Goal: Information Seeking & Learning: Check status

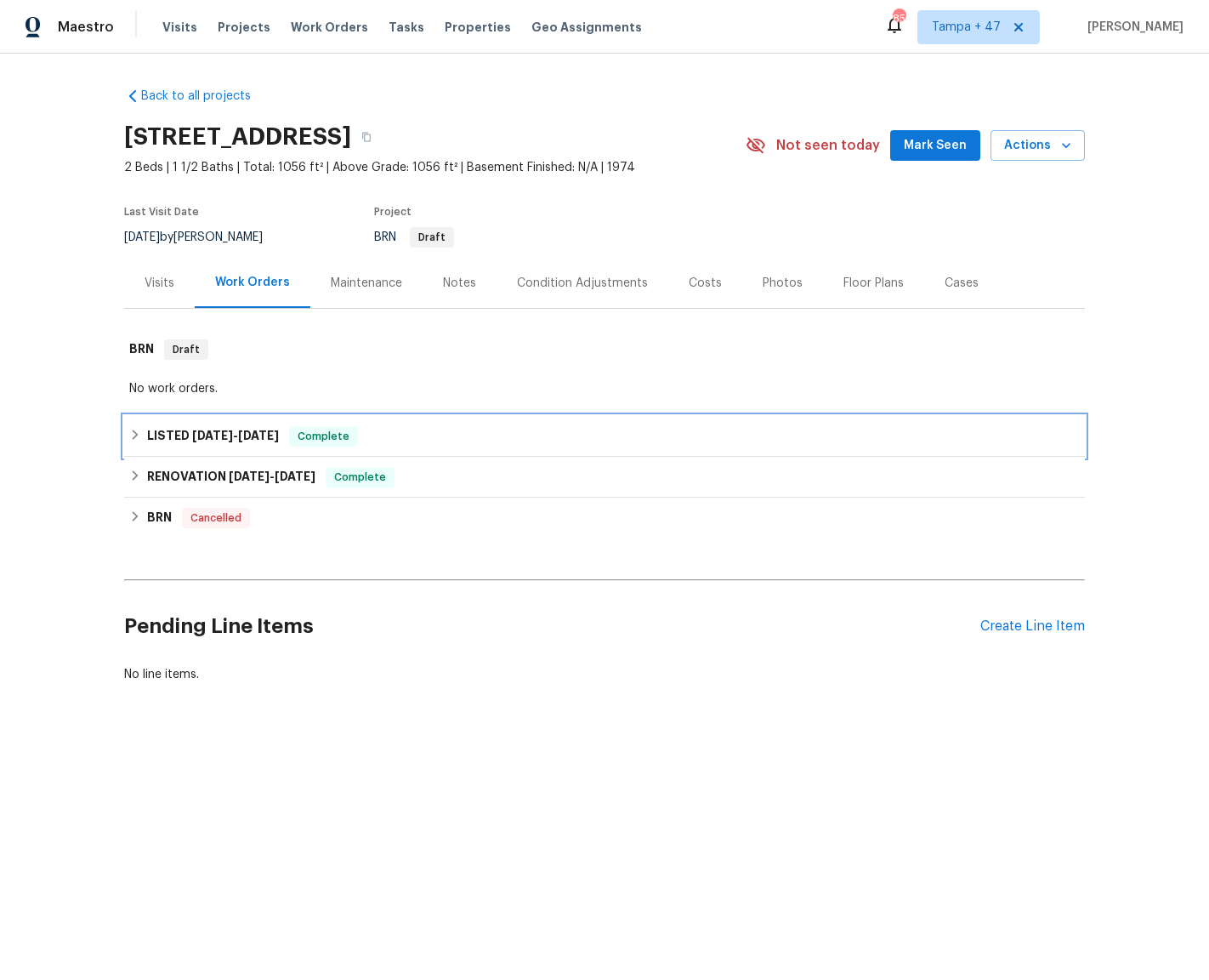
click at [124, 433] on div "LISTED 8/5/25 - 8/12/25 Complete" at bounding box center [604, 436] width 961 height 40
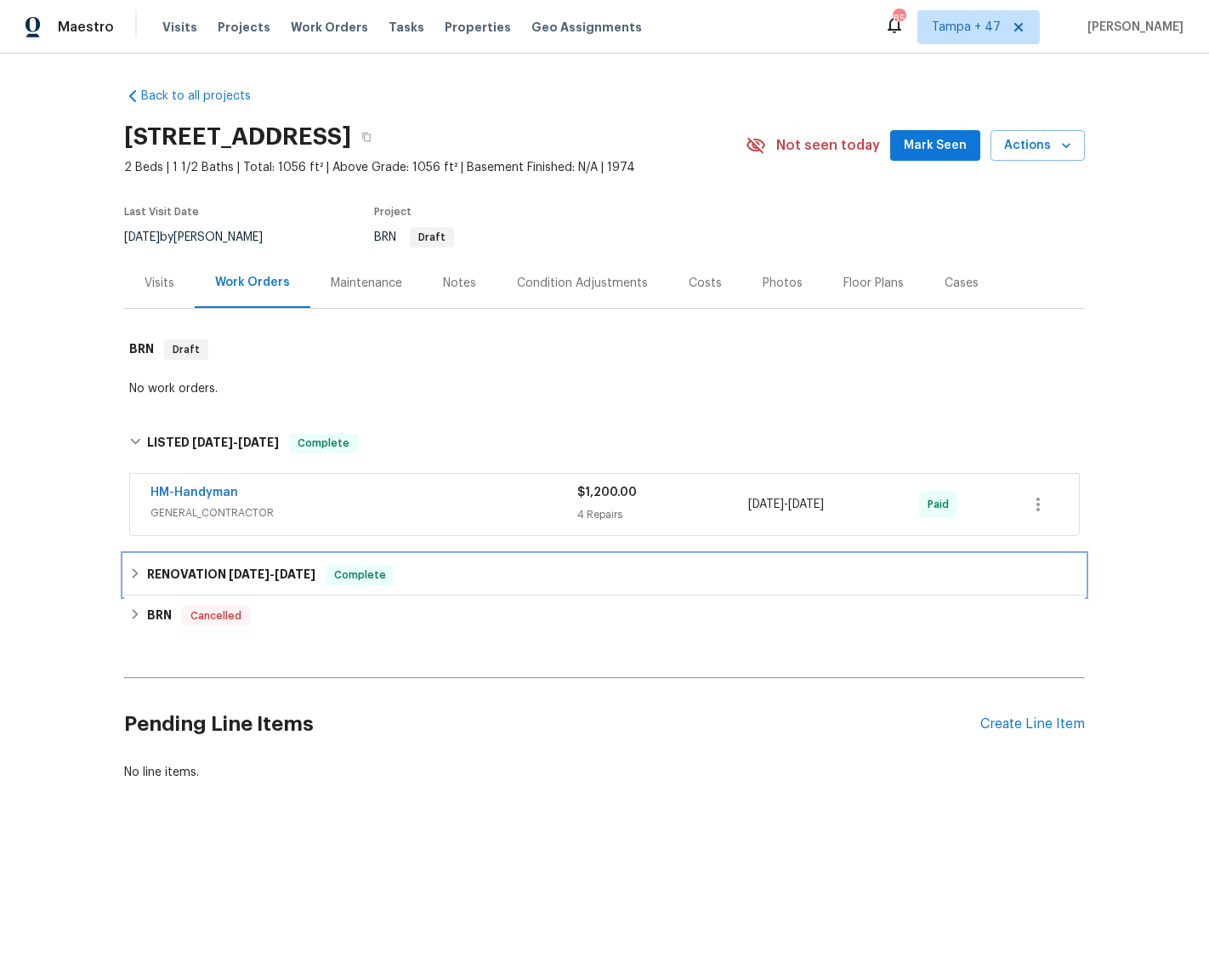
click at [147, 573] on h6 "RENOVATION 3/10/25 - 3/14/25" at bounding box center [231, 575] width 168 height 20
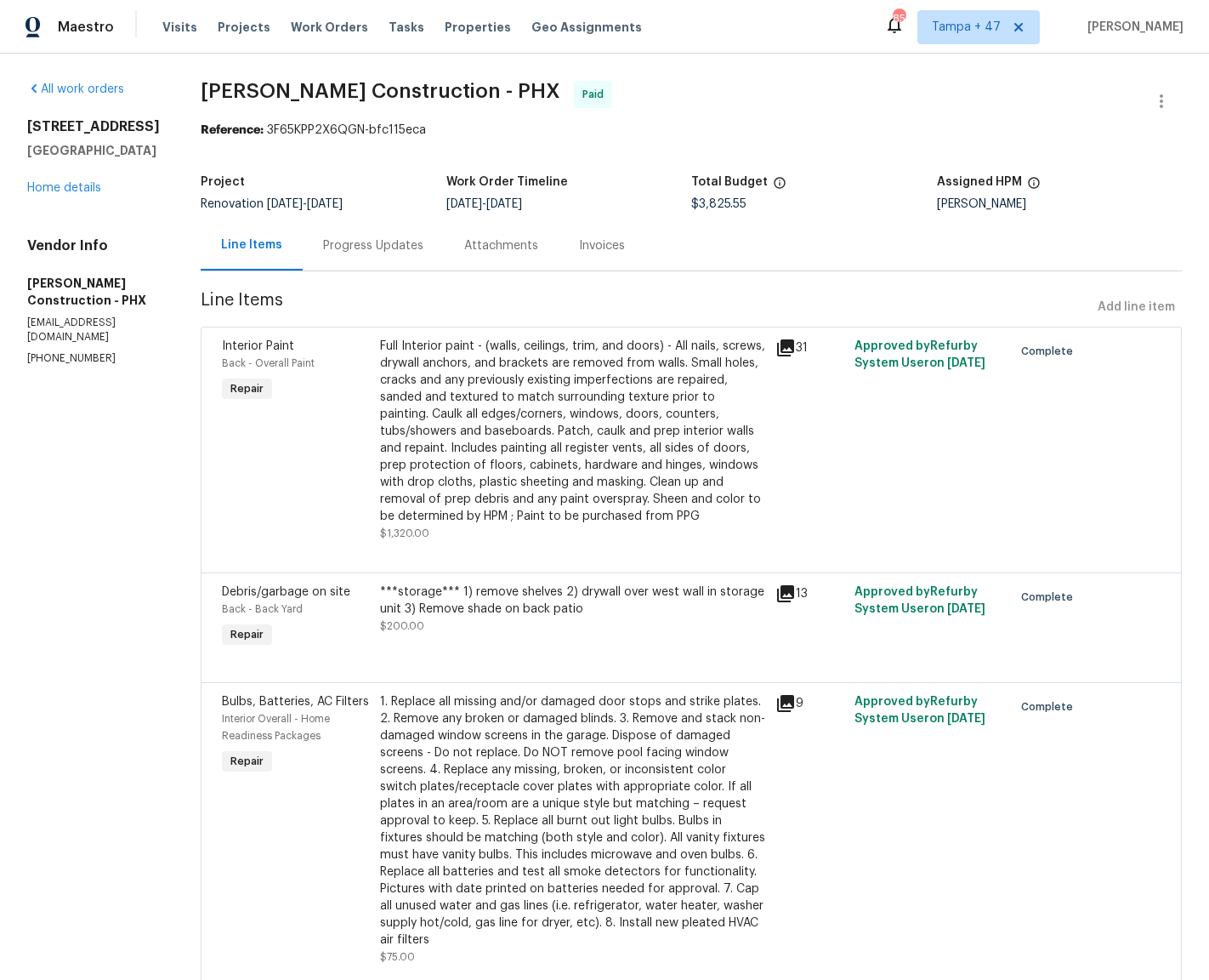
click at [380, 347] on div "Full Interior paint - (walls, ceilings, trim, and doors) - All nails, screws, d…" at bounding box center [572, 430] width 385 height 187
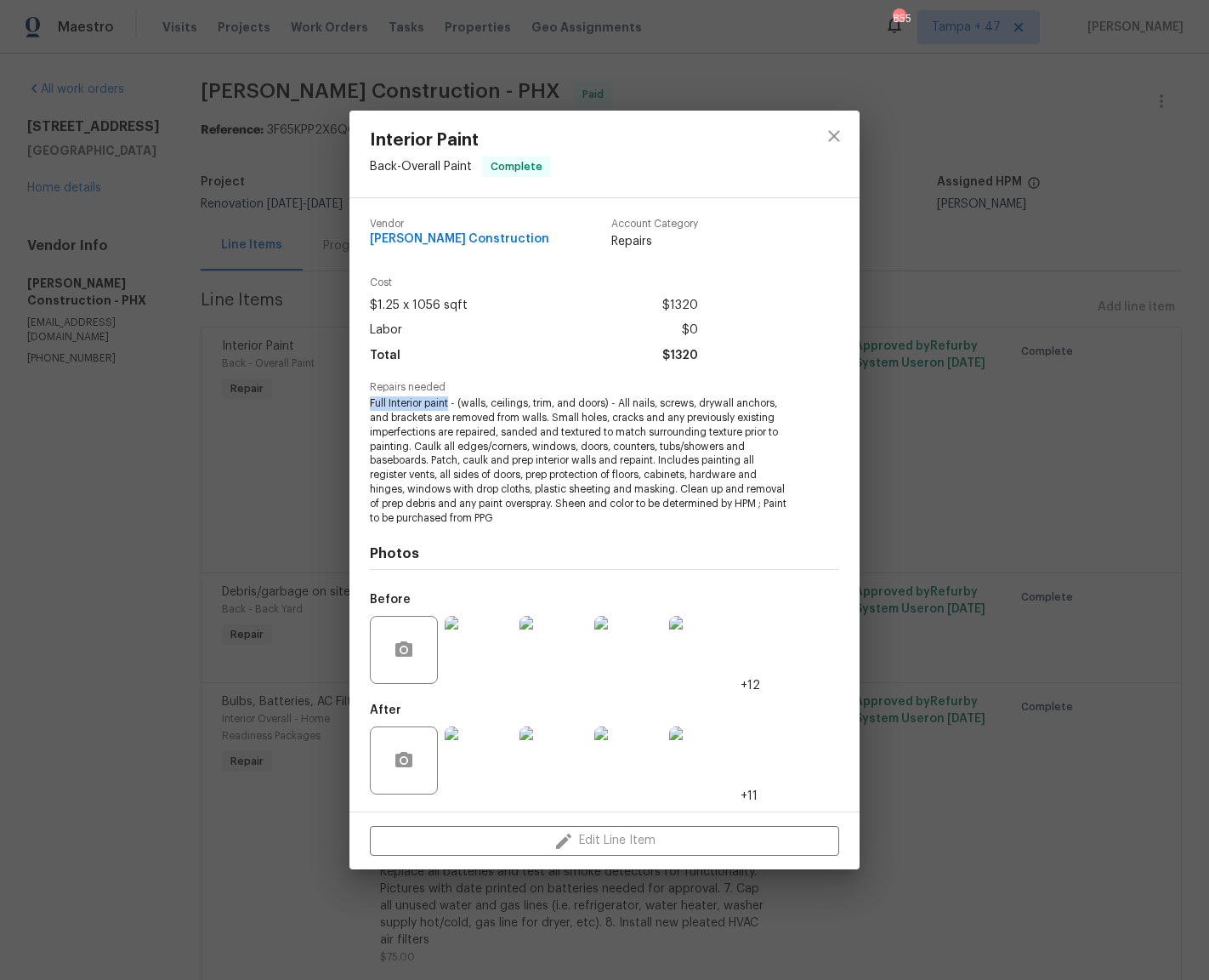
drag, startPoint x: 364, startPoint y: 400, endPoint x: 450, endPoint y: 406, distance: 86.2
click at [450, 406] on div "Vendor Strasser Construction Account Category Repairs Cost $1.25 x 1056 sqft $1…" at bounding box center [604, 505] width 510 height 613
copy span "Full Interior paint"
click at [268, 538] on div "Interior Paint Back - Overall Paint Complete Vendor Strasser Construction Accou…" at bounding box center [604, 490] width 1209 height 980
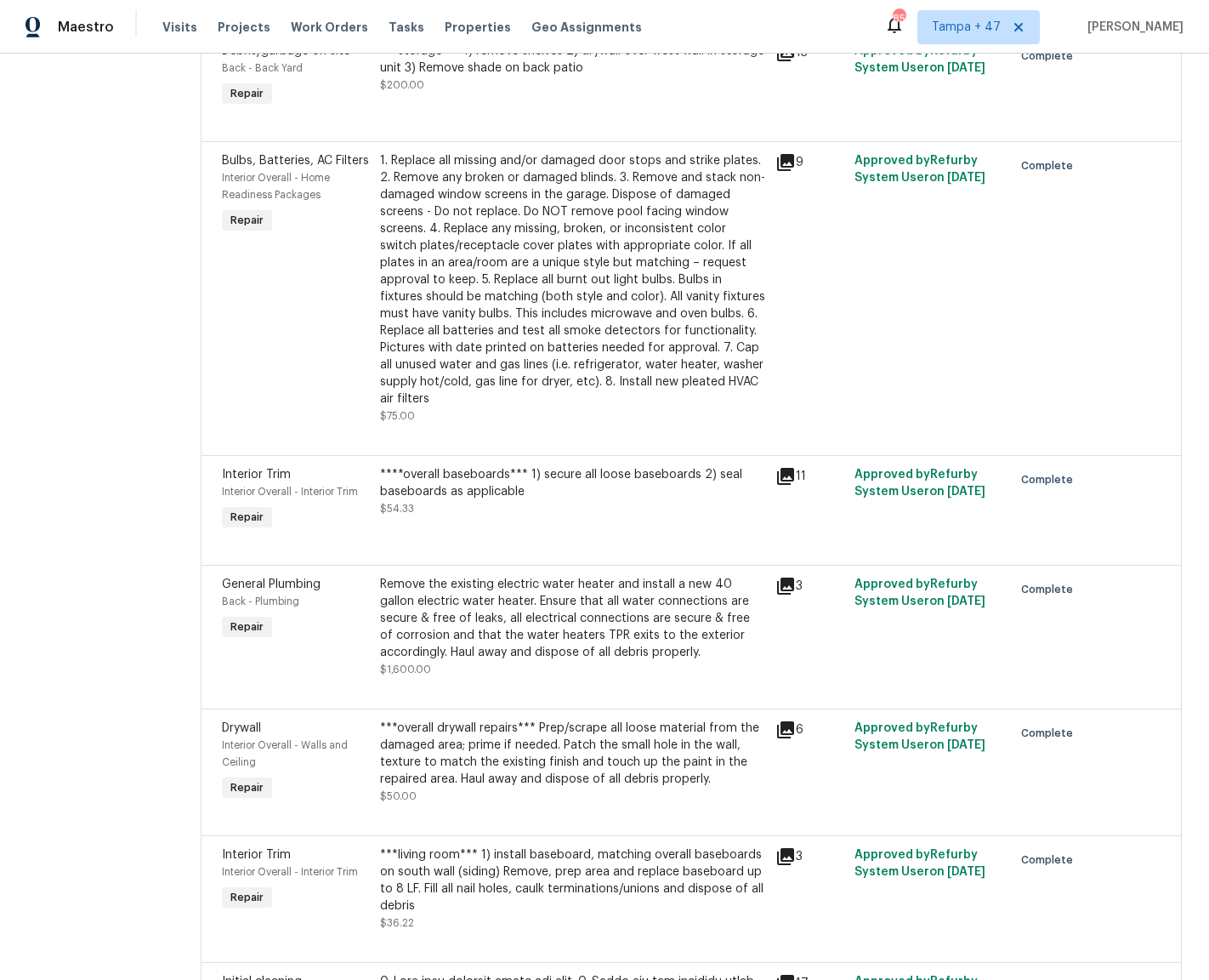
scroll to position [697, 0]
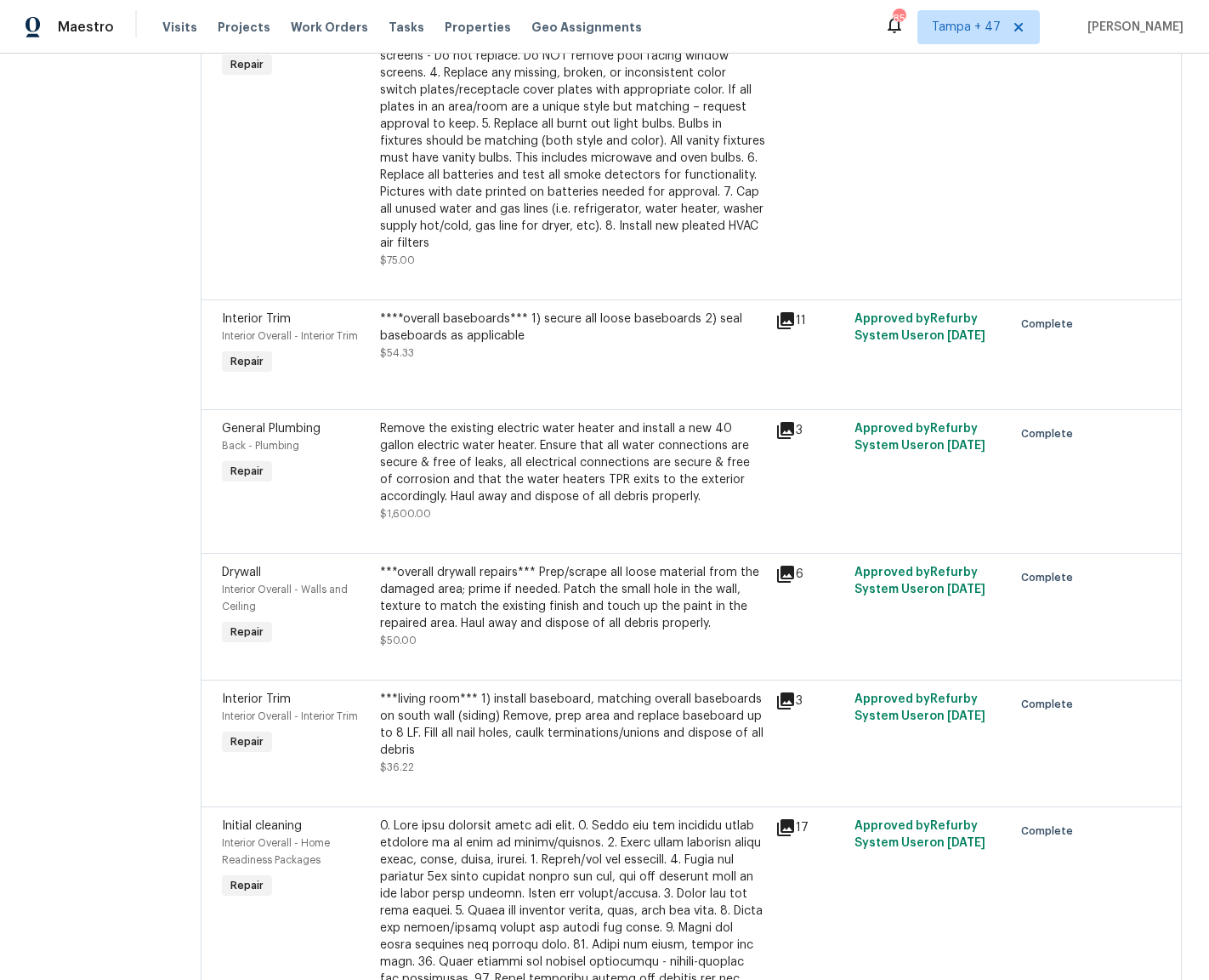
click at [439, 453] on div "Remove the existing electric water heater and install a new 40 gallon electric …" at bounding box center [572, 462] width 385 height 85
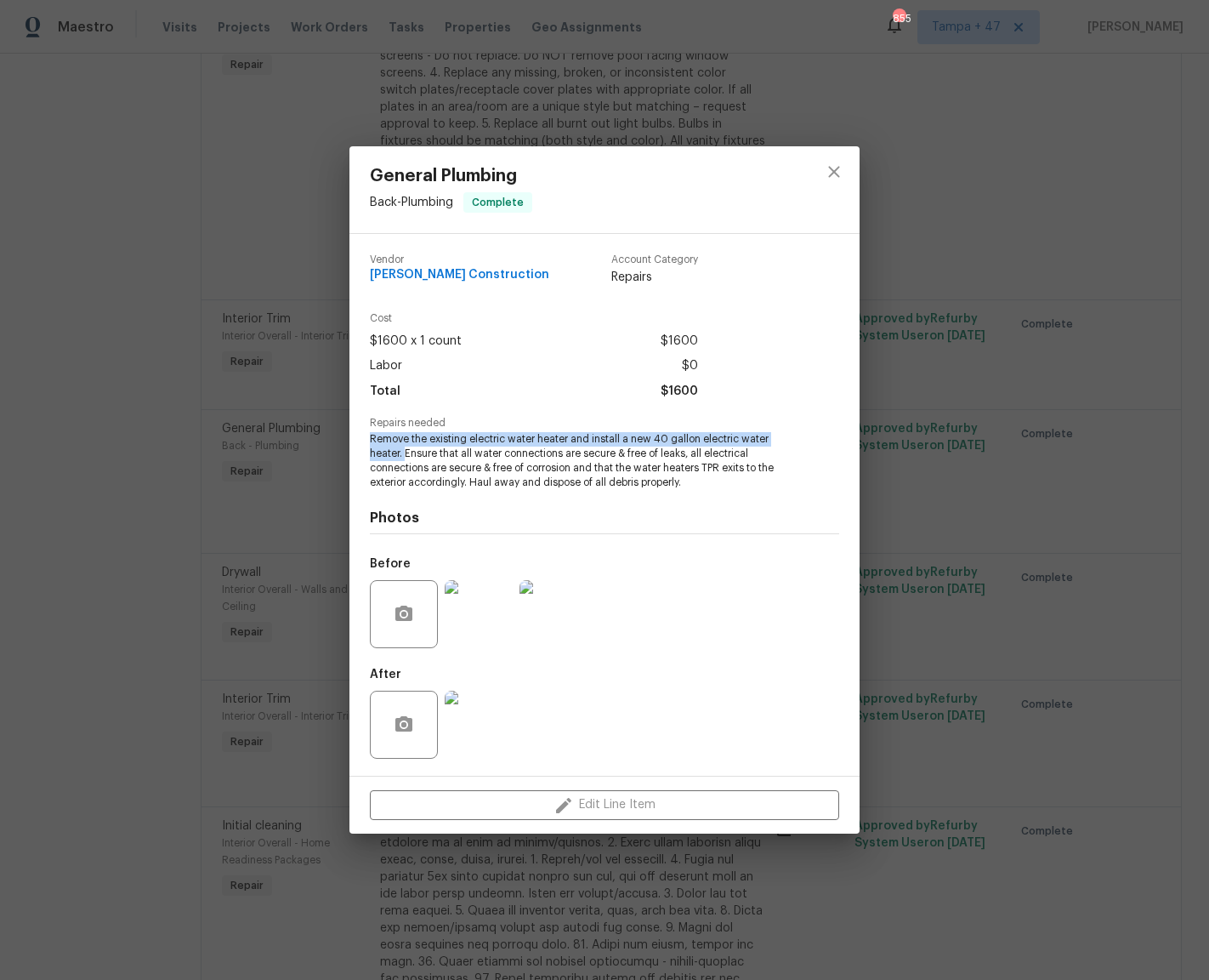
drag, startPoint x: 371, startPoint y: 437, endPoint x: 405, endPoint y: 456, distance: 38.9
click at [405, 456] on span "Remove the existing electric water heater and install a new 40 gallon electric …" at bounding box center [581, 461] width 423 height 57
copy span "Remove the existing electric water heater and install a new 40 gallon electric …"
click at [222, 484] on div "General Plumbing Back - Plumbing Complete Vendor Strasser Construction Account …" at bounding box center [604, 490] width 1209 height 980
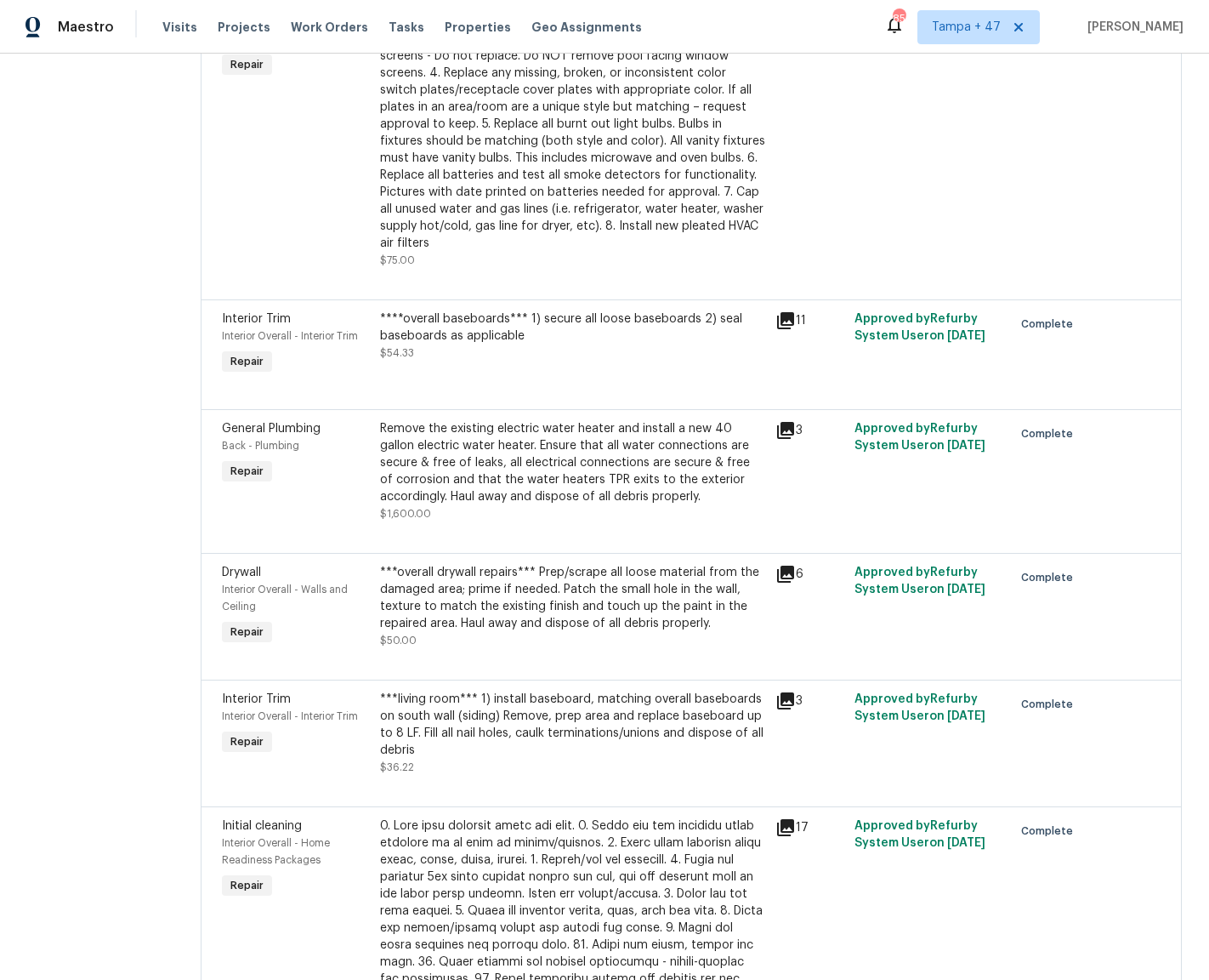
click at [222, 484] on div "General Plumbing Back - Plumbing Repair" at bounding box center [296, 471] width 158 height 112
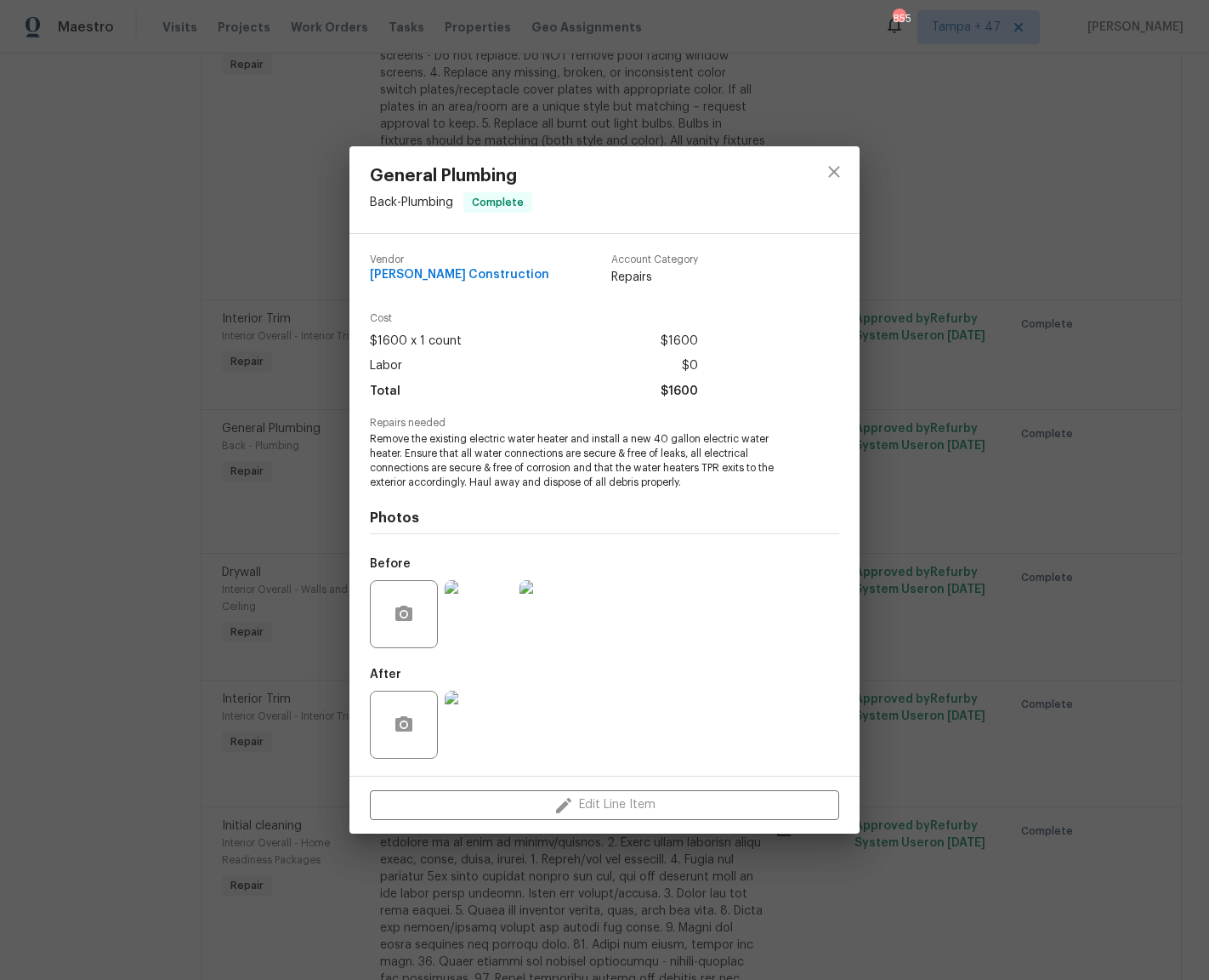
click at [141, 501] on div "General Plumbing Back - Plumbing Complete Vendor Strasser Construction Account …" at bounding box center [604, 490] width 1209 height 980
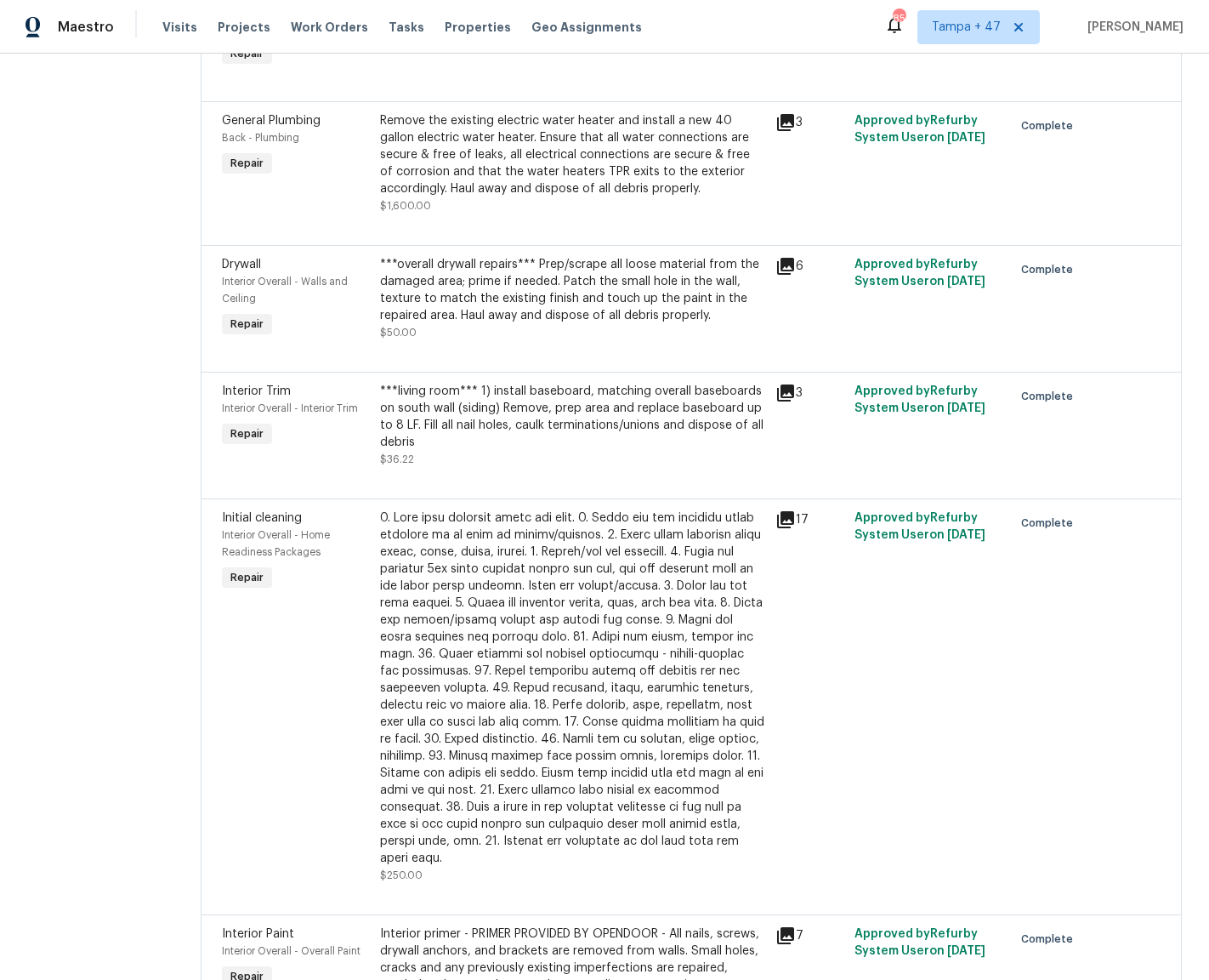
scroll to position [1153, 0]
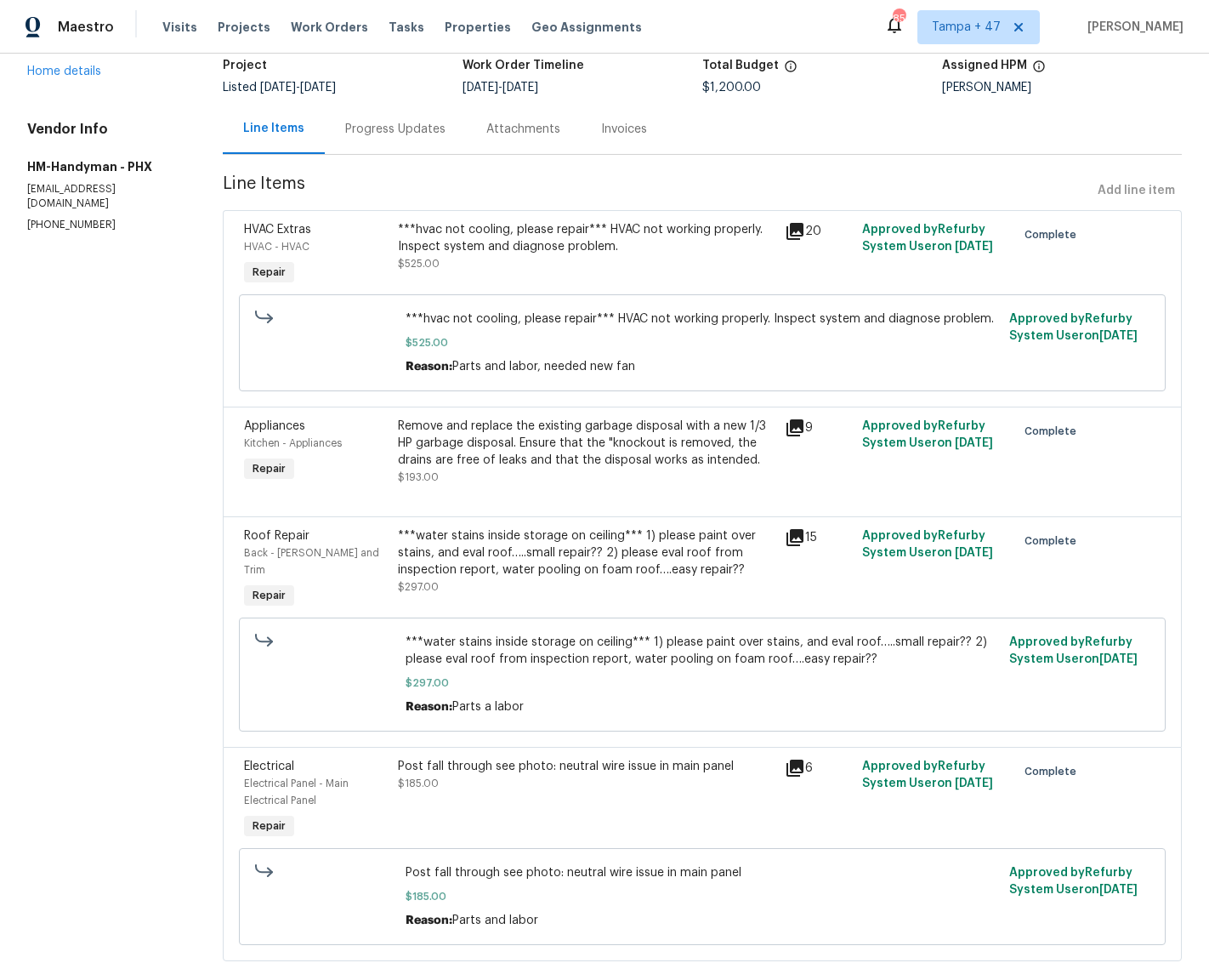
scroll to position [148, 0]
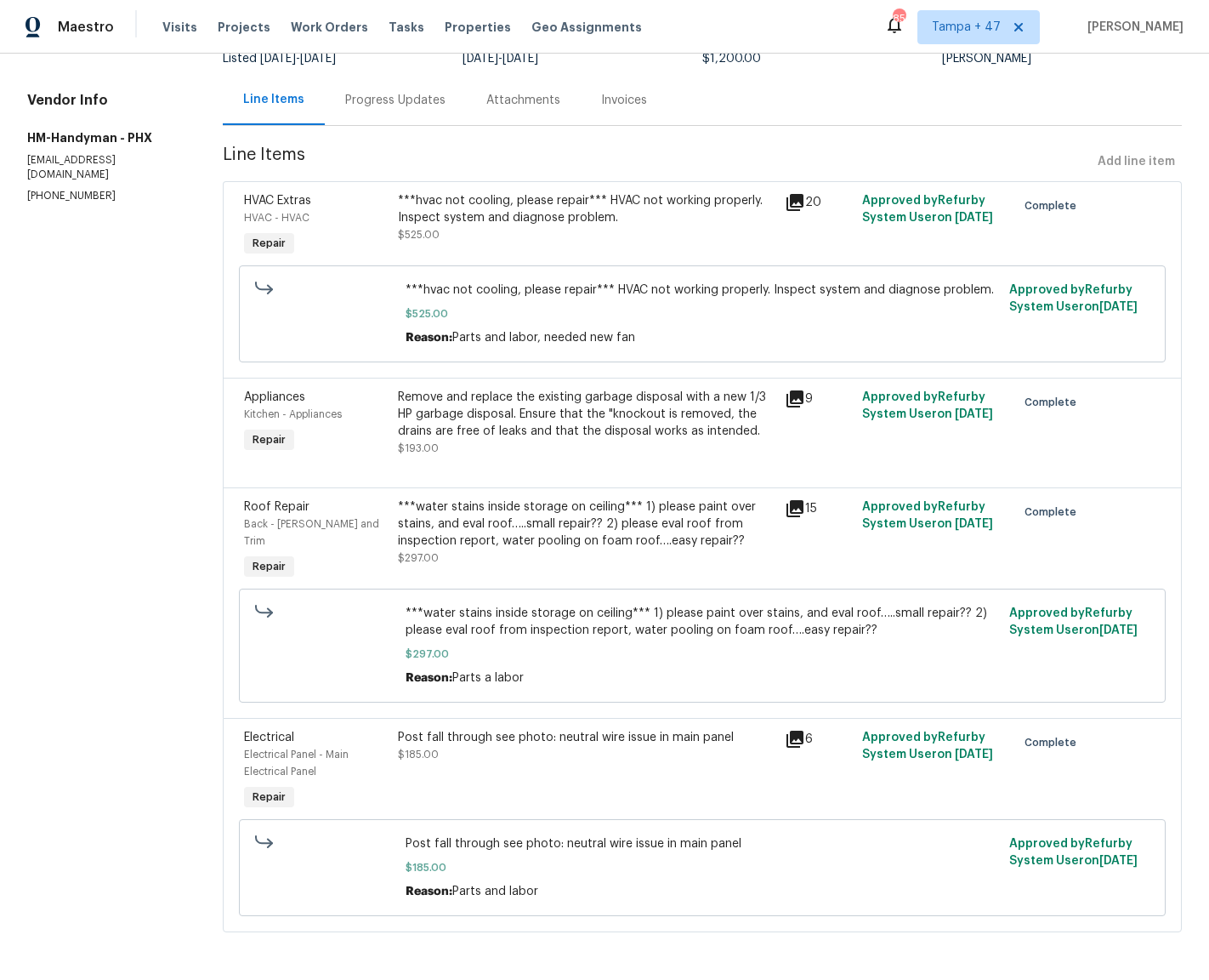
click at [498, 211] on div "***hvac not cooling, please repair*** HVAC not working properly. Inspect system…" at bounding box center [586, 209] width 376 height 34
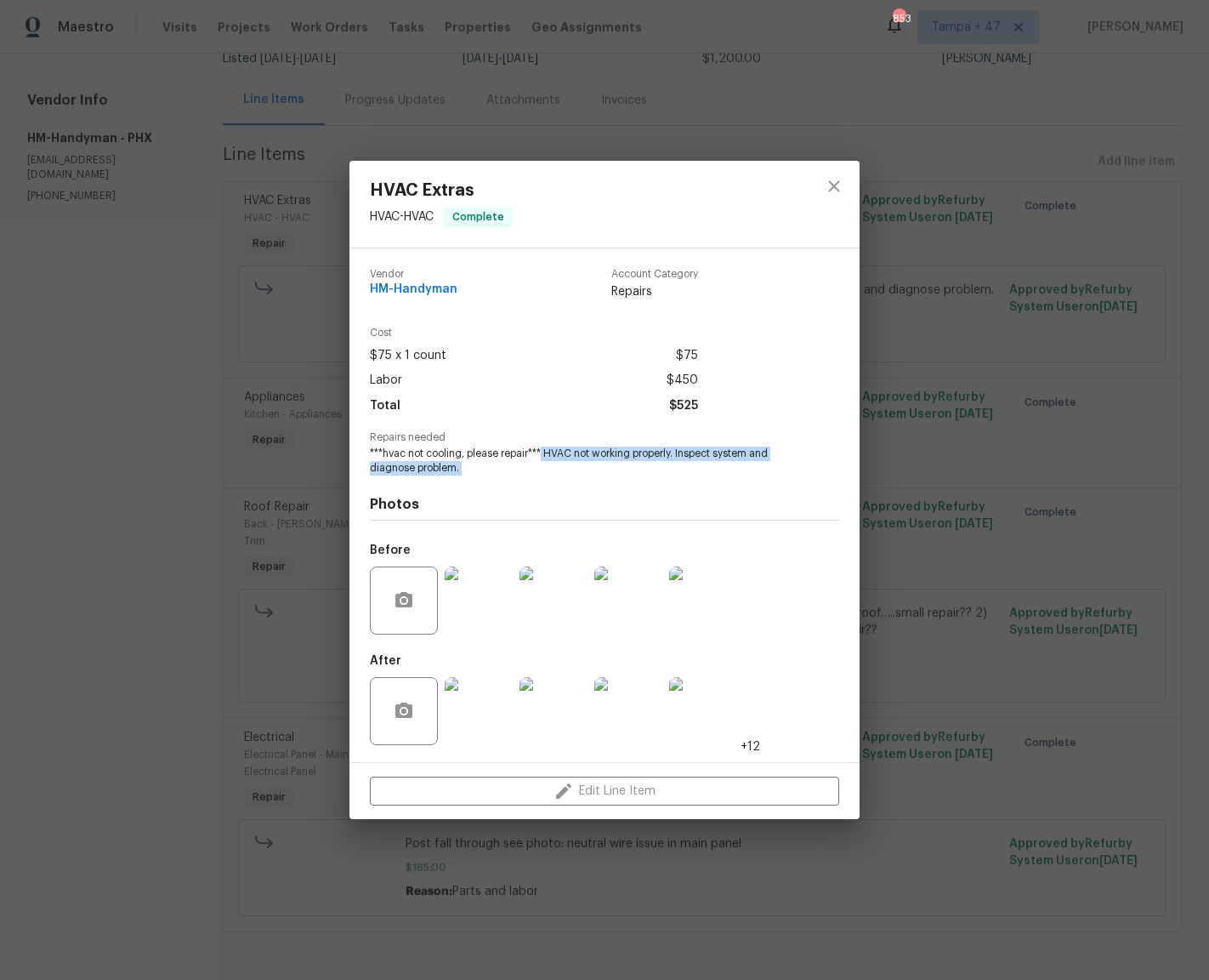
drag, startPoint x: 542, startPoint y: 454, endPoint x: 651, endPoint y: 477, distance: 111.4
click at [651, 477] on div "Vendor HM-Handyman Account Category Repairs Cost $75 x 1 count $75 Labor $450 T…" at bounding box center [604, 505] width 470 height 500
click at [651, 477] on div "Photos Before After +12" at bounding box center [604, 615] width 470 height 279
click at [889, 444] on div "HVAC Extras HVAC - HVAC Complete Vendor HM-Handyman Account Category Repairs Co…" at bounding box center [604, 490] width 1209 height 980
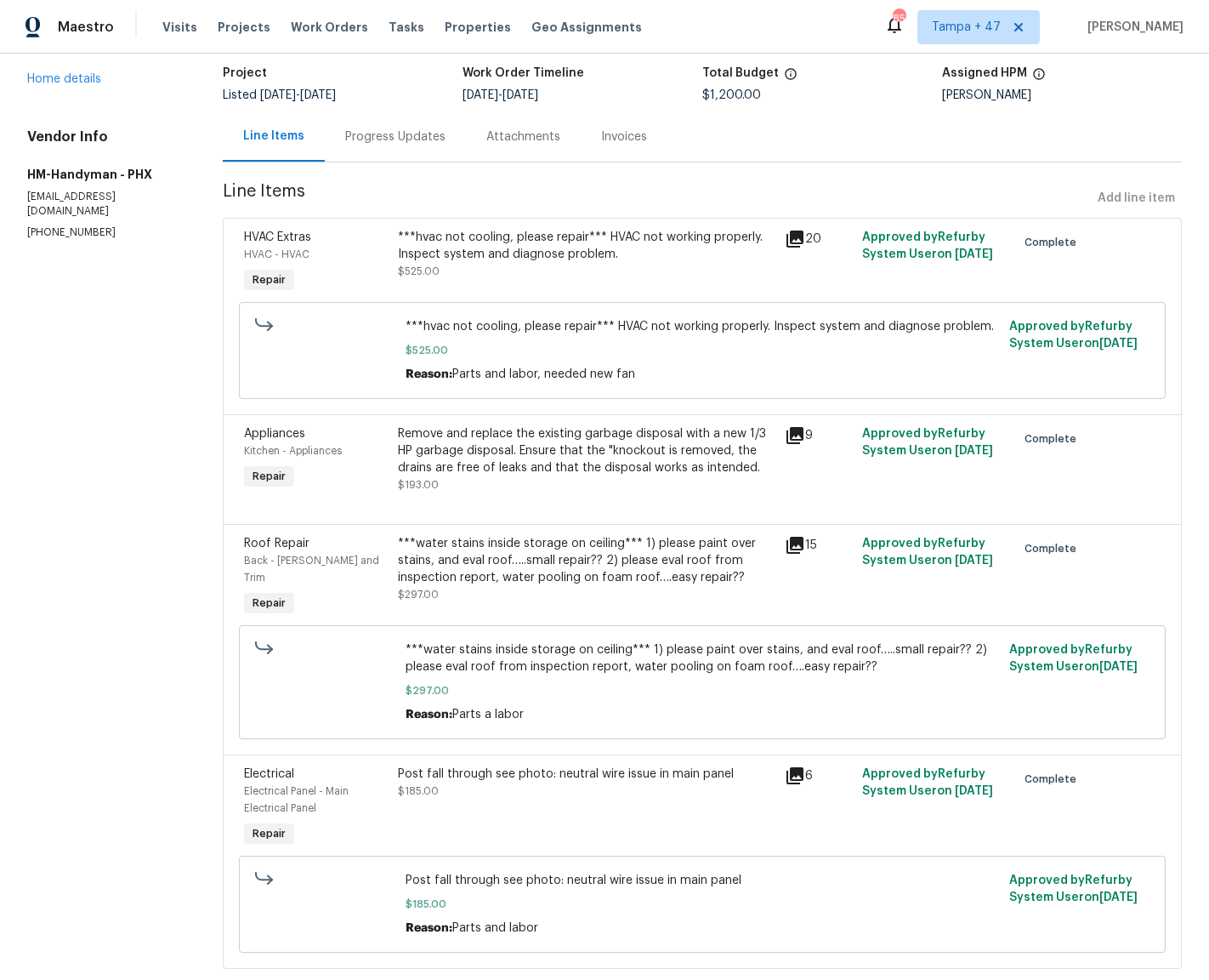
scroll to position [0, 0]
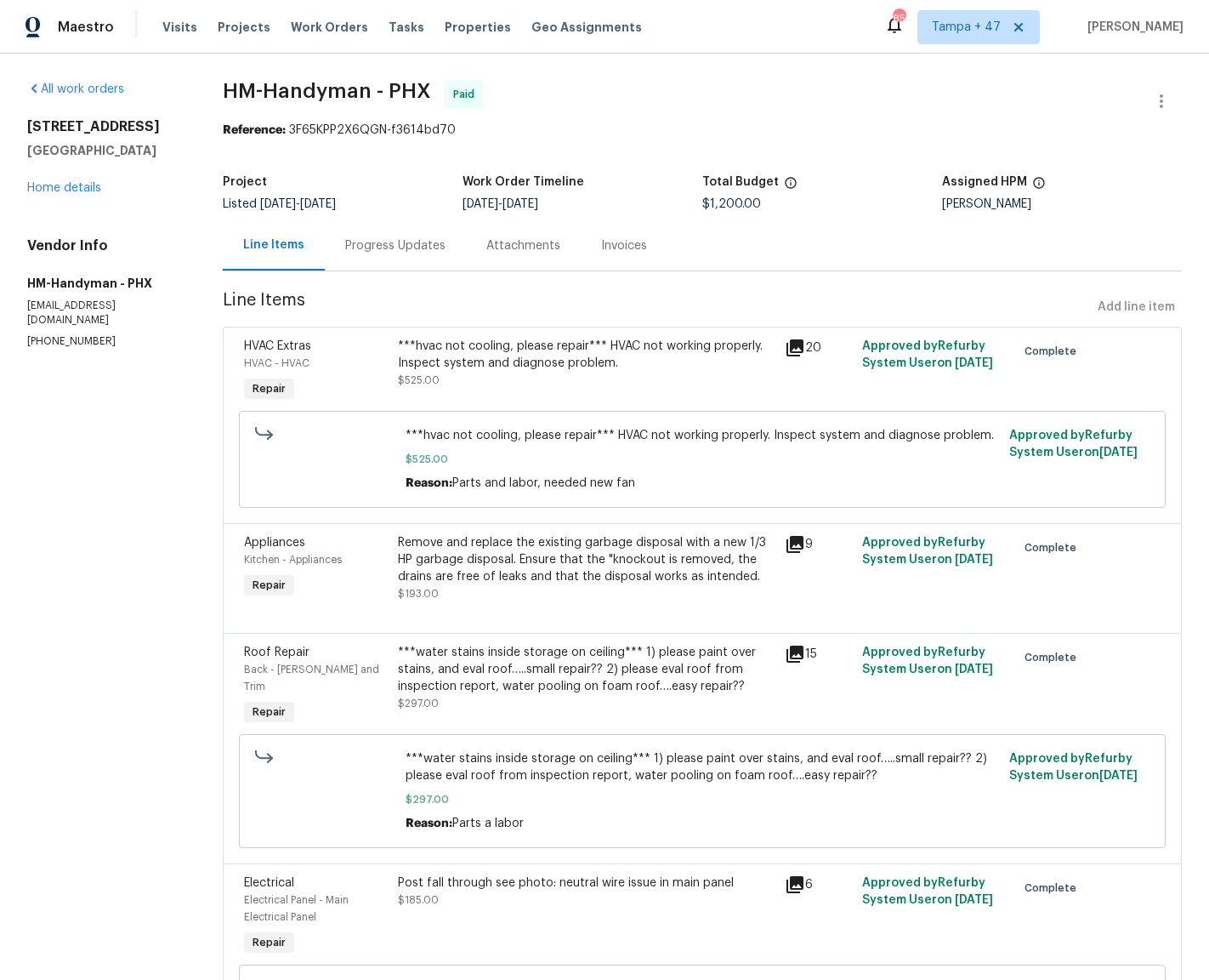
click at [493, 366] on div "***hvac not cooling, please repair*** HVAC not working properly. Inspect system…" at bounding box center [586, 354] width 376 height 34
click at [413, 254] on div "Progress Updates" at bounding box center [395, 245] width 142 height 51
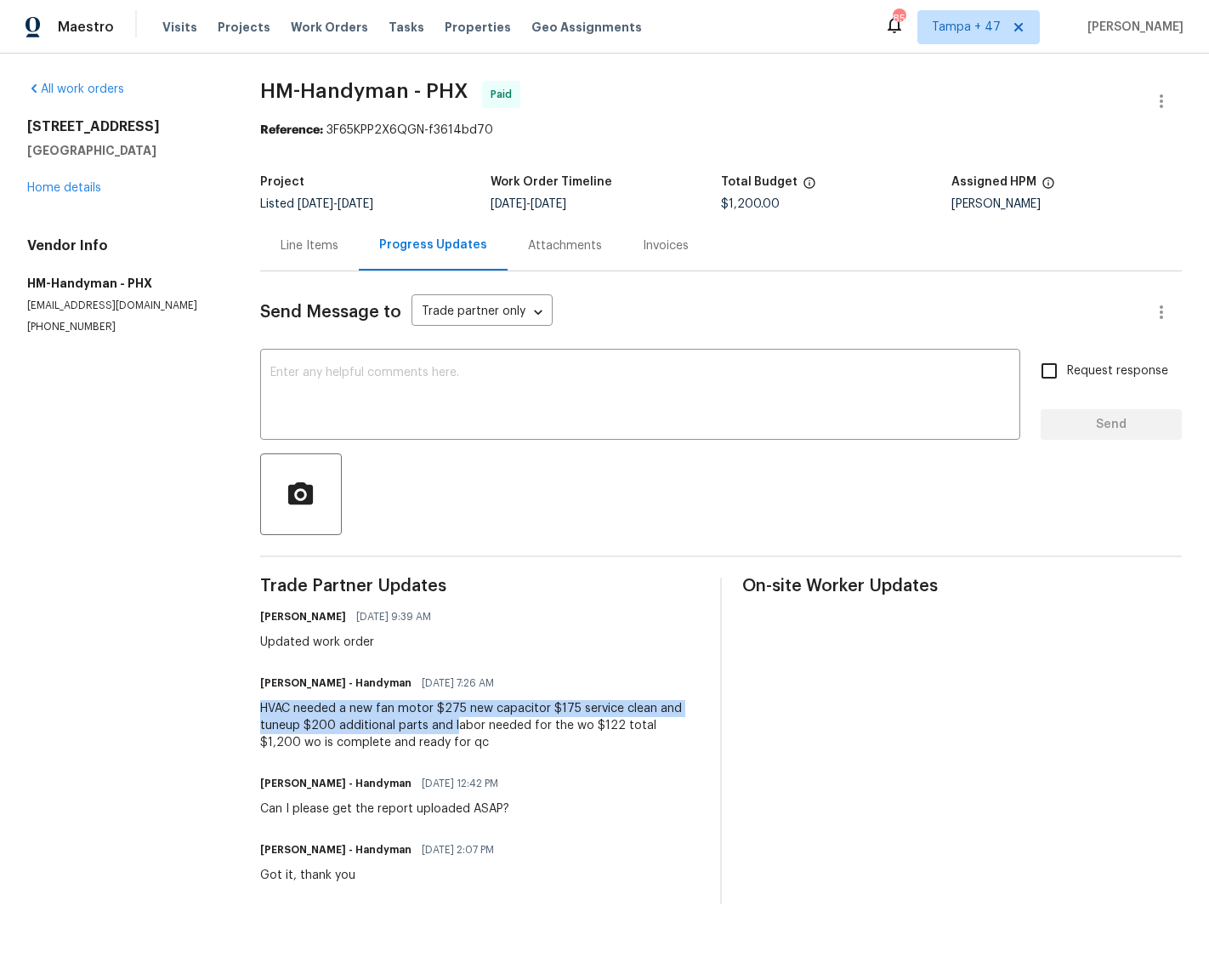
drag, startPoint x: 258, startPoint y: 707, endPoint x: 453, endPoint y: 729, distance: 196.2
click at [453, 729] on div "All work orders [STREET_ADDRESS] Home details Vendor Info HM-Handyman - PHX [EM…" at bounding box center [604, 492] width 1209 height 878
click at [453, 729] on div "HVAC needed a new fan motor $275 new capacitor $175 service clean and tuneup $2…" at bounding box center [480, 724] width 439 height 51
